Goal: Task Accomplishment & Management: Complete application form

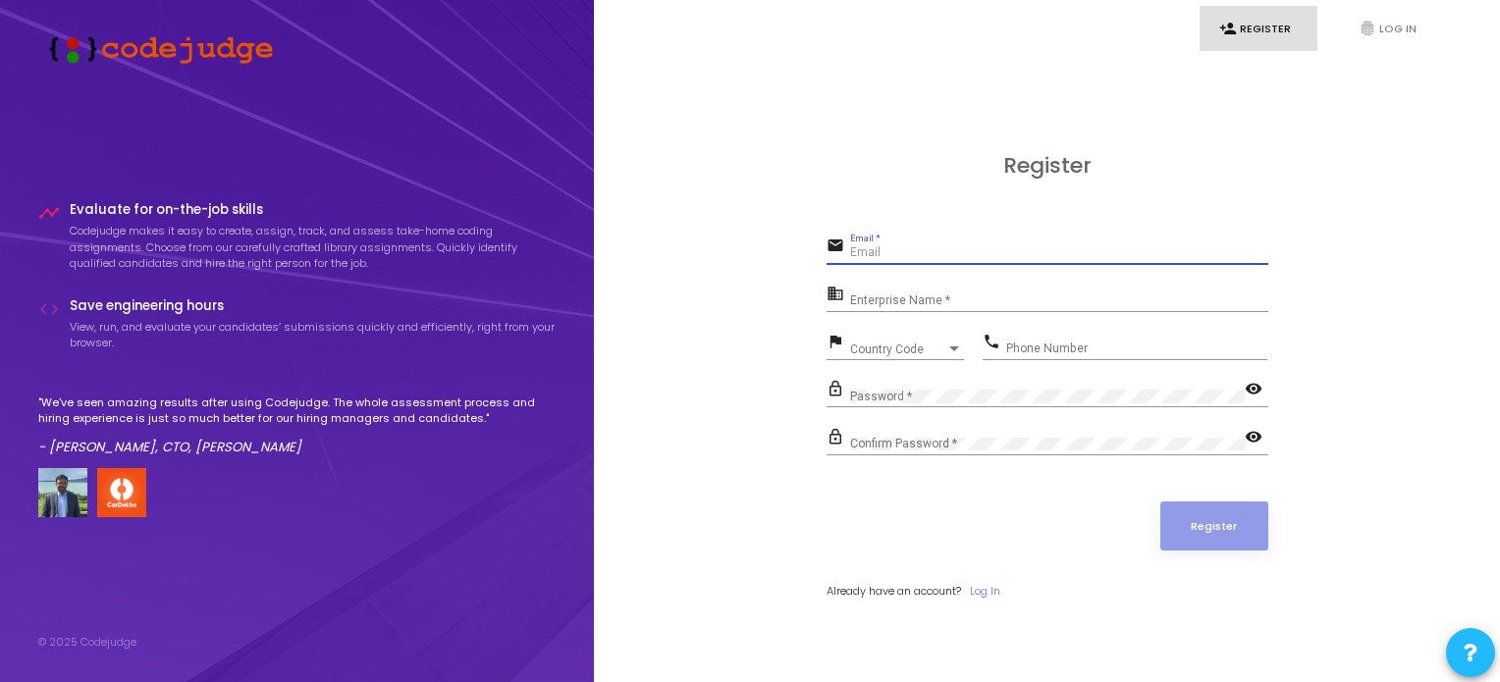
click at [932, 249] on input "Email *" at bounding box center [1059, 253] width 418 height 14
click at [924, 287] on div "Enterprise Name *" at bounding box center [1059, 297] width 418 height 30
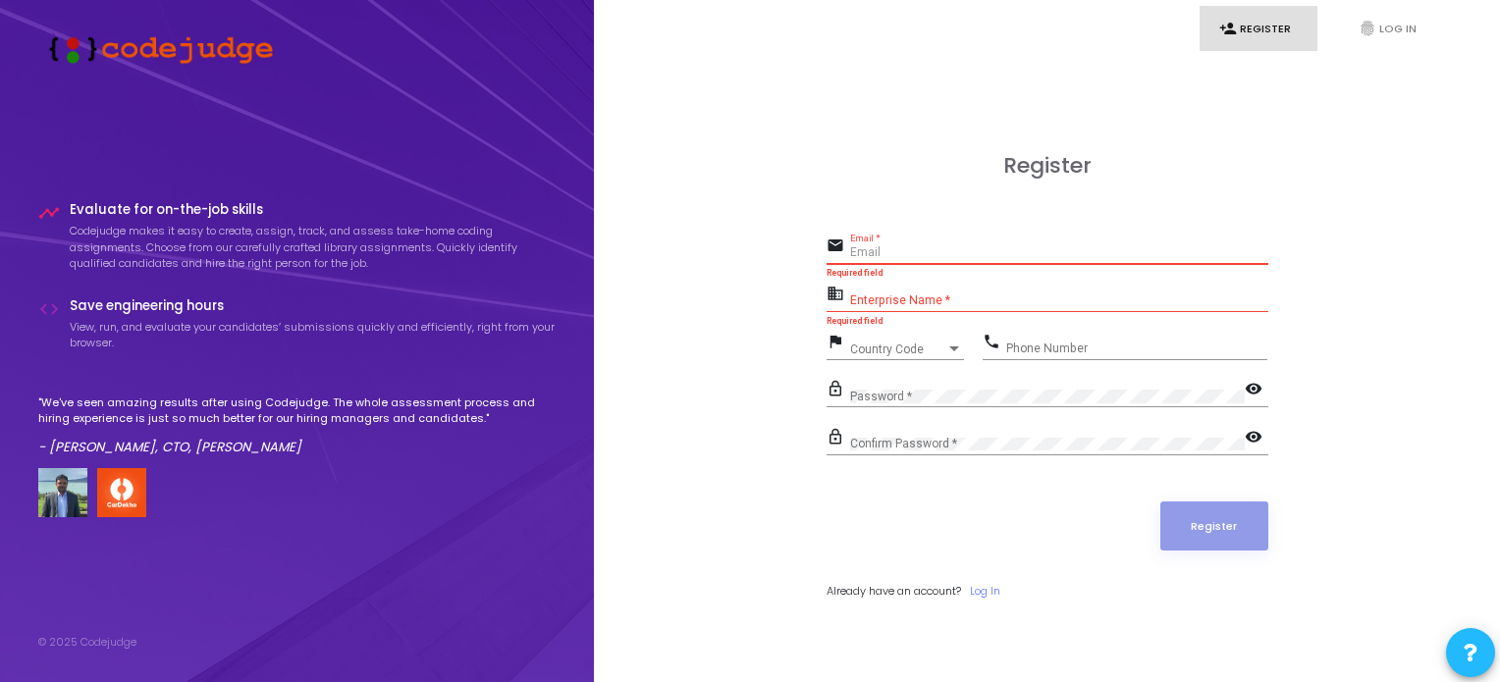
click at [895, 254] on input "Email *" at bounding box center [1059, 253] width 418 height 14
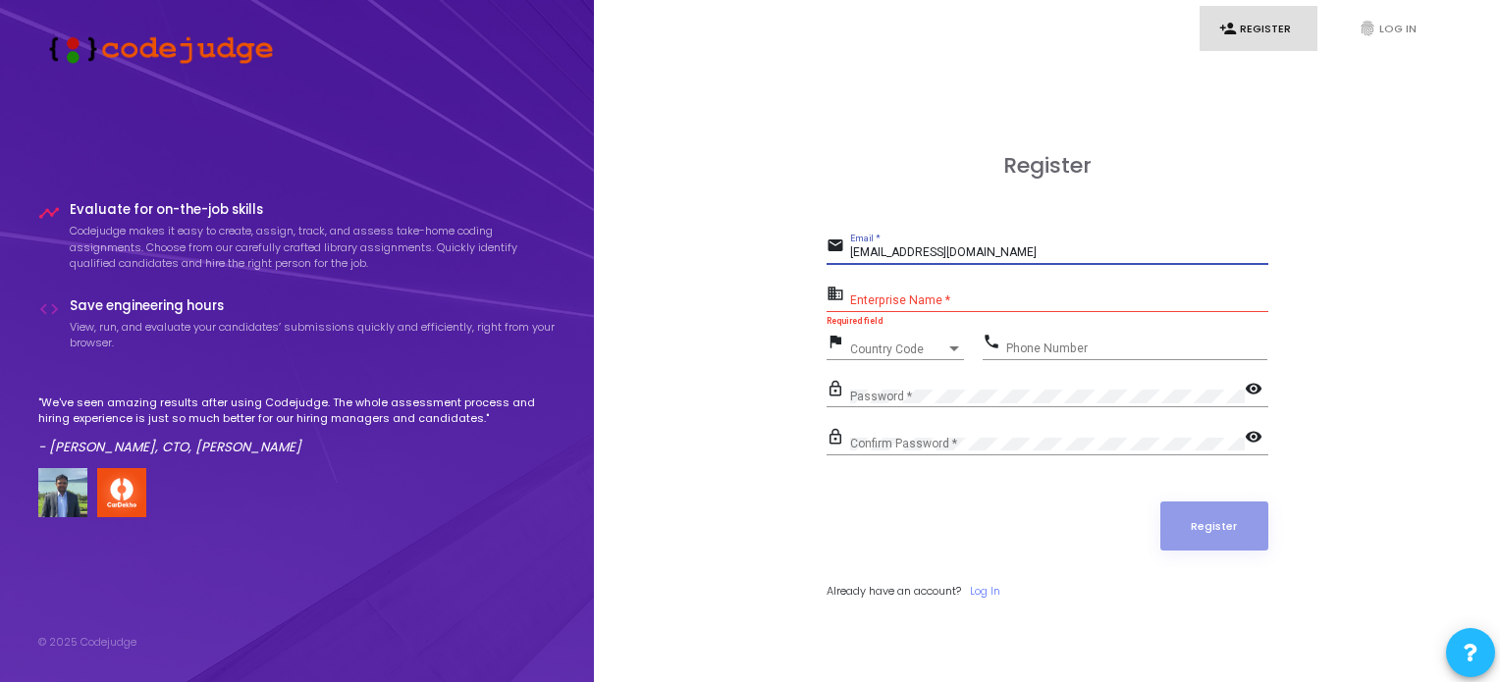
type input "[EMAIL_ADDRESS][DOMAIN_NAME]"
click at [914, 297] on input "Enterprise Name *" at bounding box center [1059, 302] width 418 height 14
type input "Payoneer"
click at [912, 341] on div "Country Code Country Code" at bounding box center [907, 345] width 114 height 30
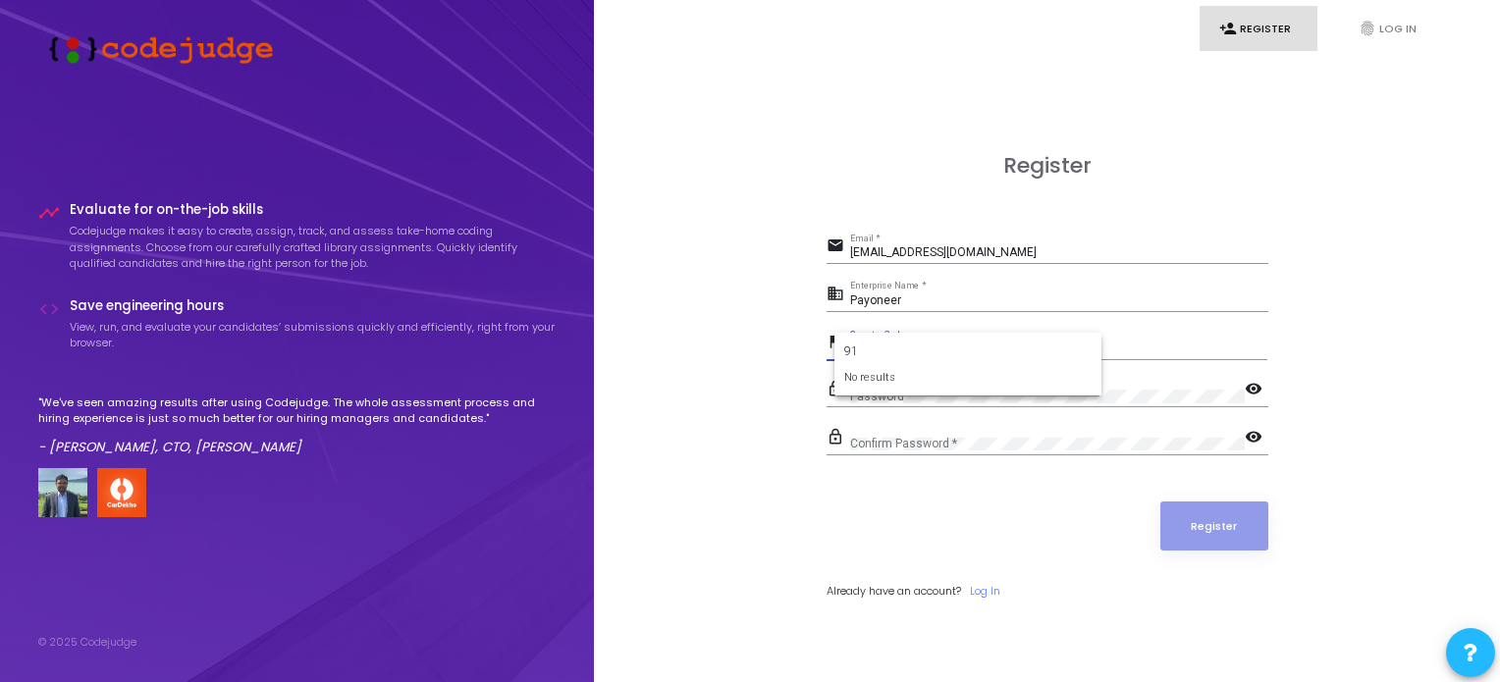
type input "9"
type input "+"
type input "india"
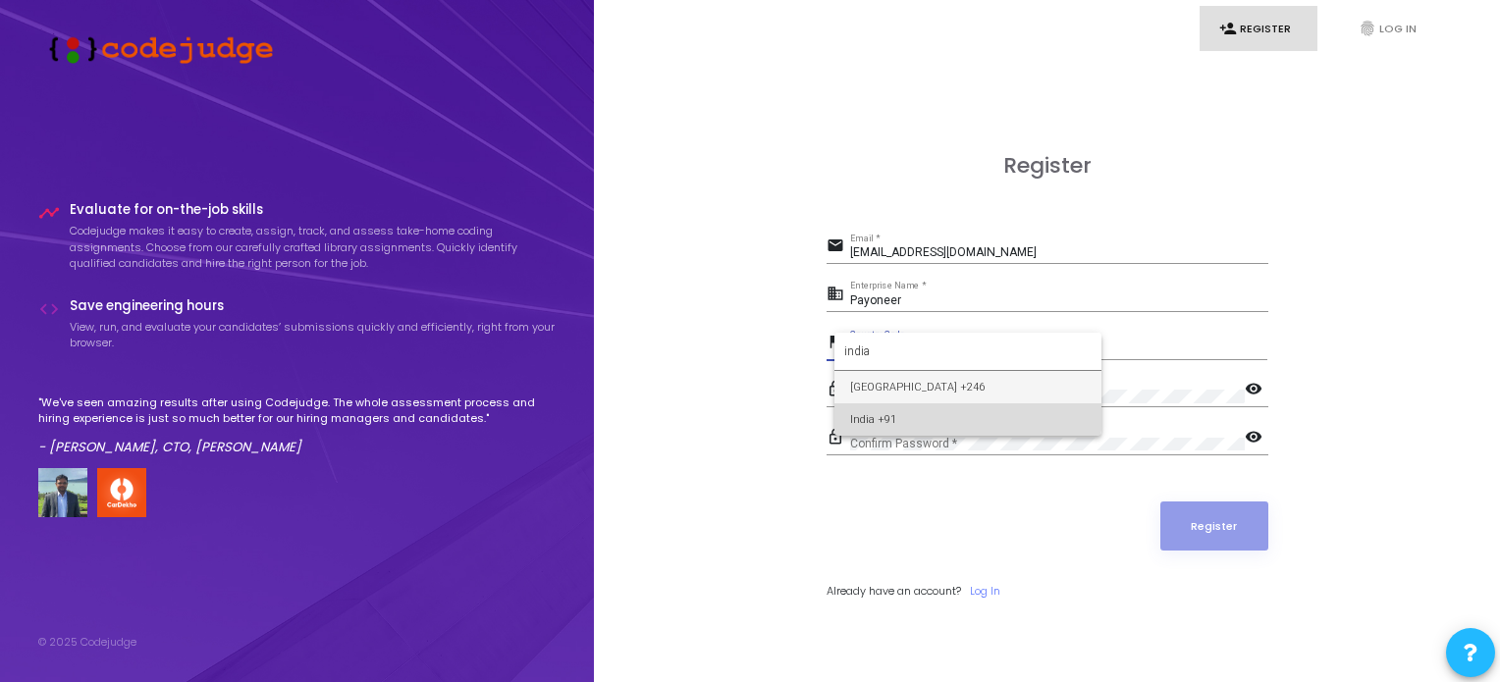
click at [911, 411] on span "India +91" at bounding box center [968, 420] width 236 height 32
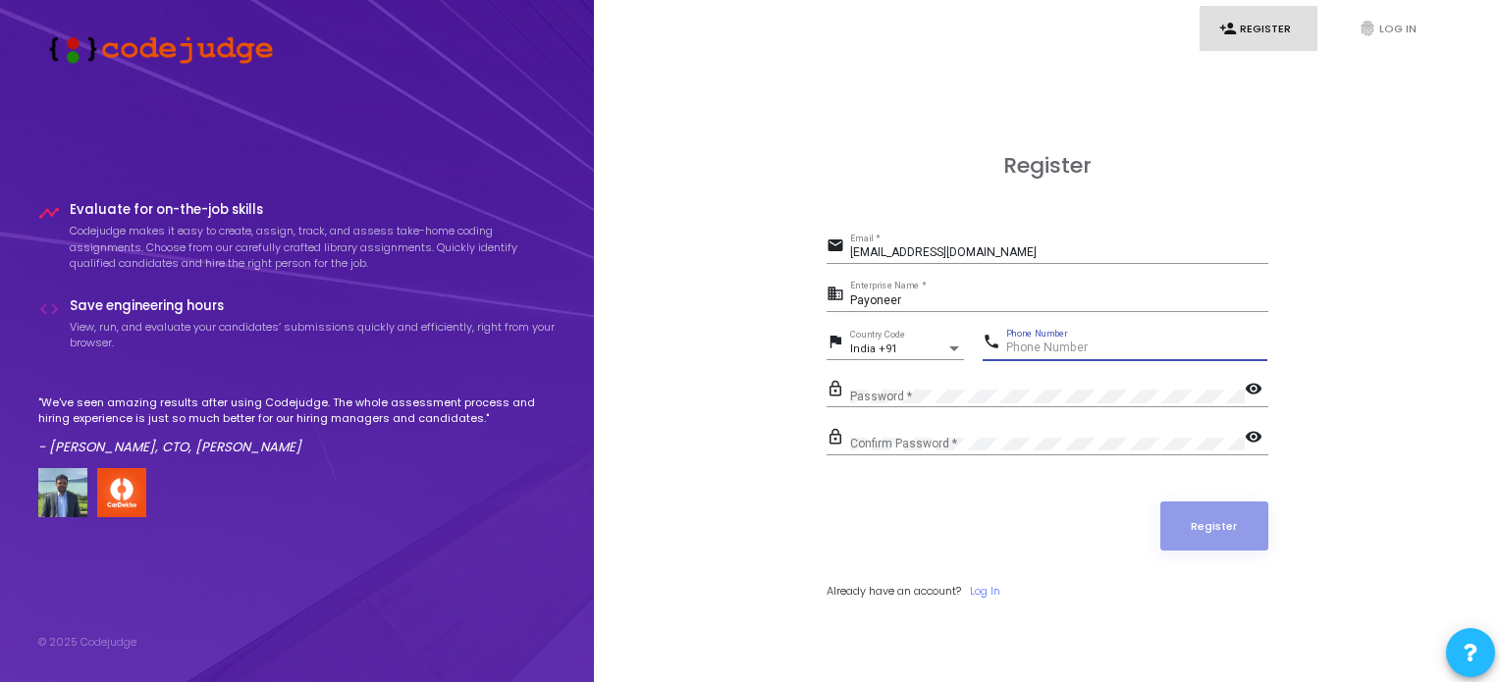
click at [1017, 345] on input "Phone Number" at bounding box center [1136, 349] width 261 height 14
type input "8957069755"
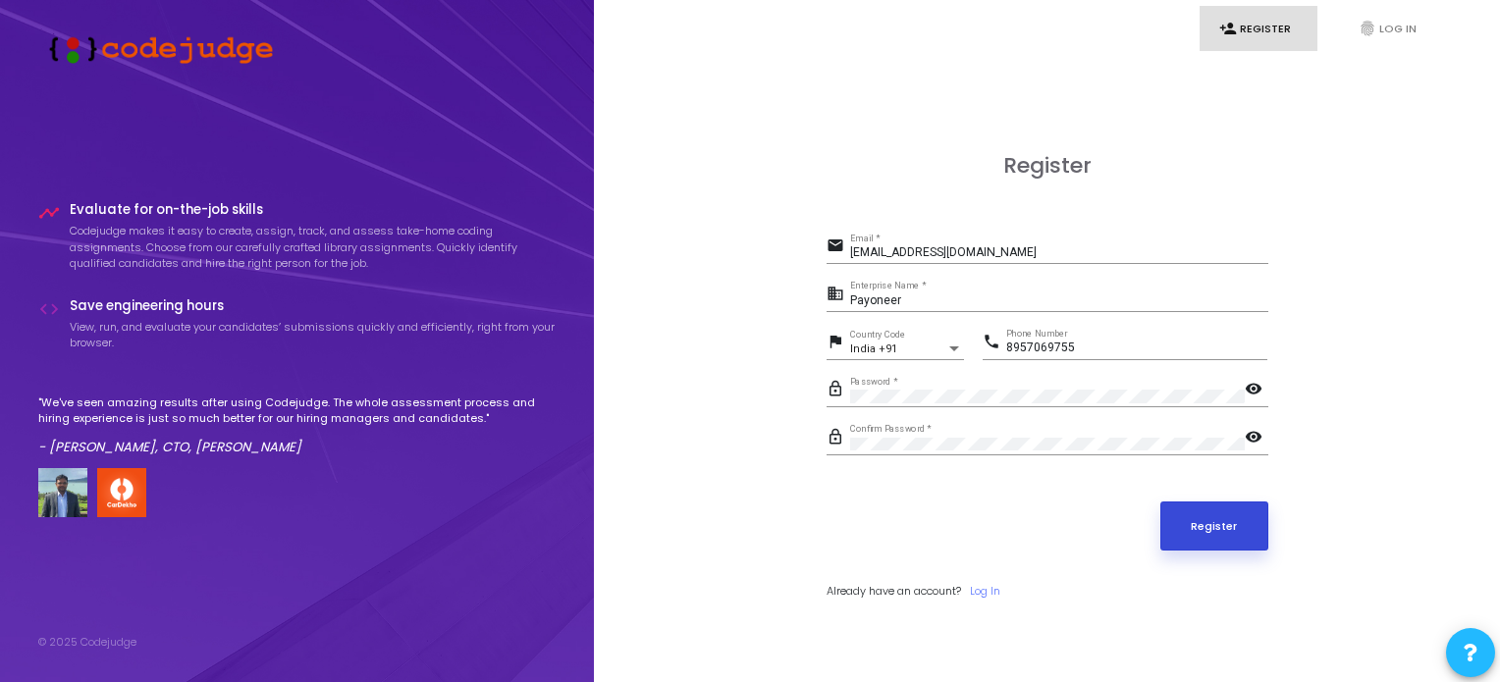
click at [1198, 521] on button "Register" at bounding box center [1214, 526] width 108 height 49
